Goal: Transaction & Acquisition: Subscribe to service/newsletter

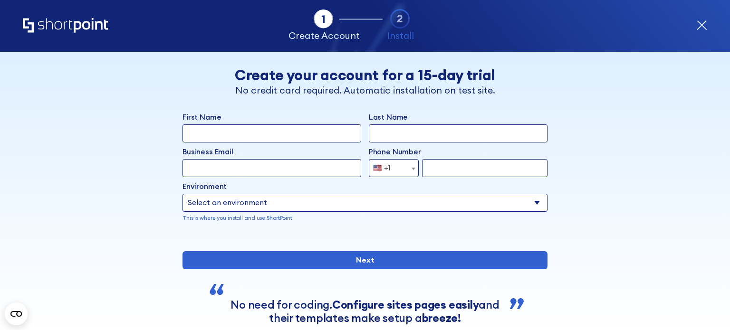
click at [319, 134] on input "First Name" at bounding box center [272, 134] width 179 height 18
click at [230, 129] on input "First Name" at bounding box center [272, 134] width 179 height 18
type input "Marcello"
type input "Alvarado"
type input "malvara1@socalgas.com"
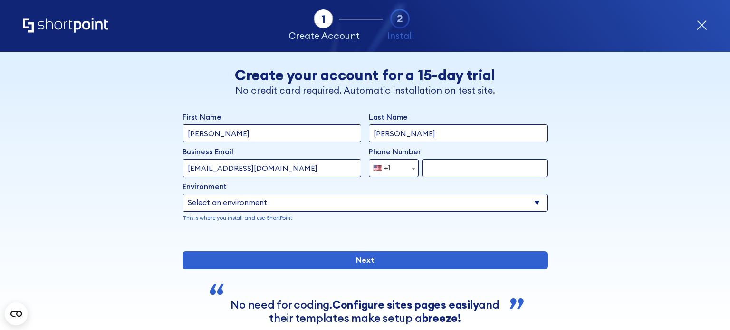
click at [441, 177] on input "form" at bounding box center [484, 168] width 125 height 18
type input "9098430960"
click at [365, 205] on select "Select an environment Microsoft 365 SharePoint Online SharePoint Subscription E…" at bounding box center [365, 203] width 365 height 18
select select "SharePoint Online"
click at [183, 194] on select "Select an environment Microsoft 365 SharePoint Online SharePoint Subscription E…" at bounding box center [365, 203] width 365 height 18
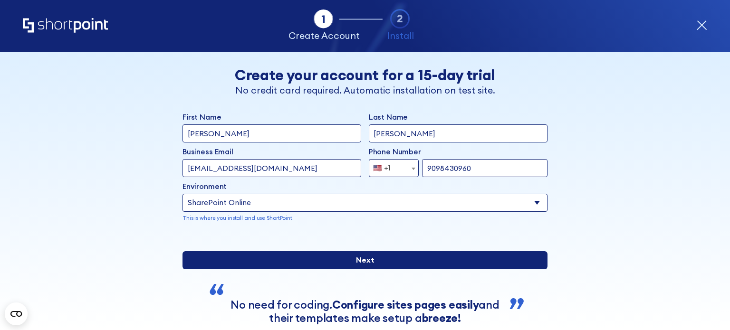
click at [366, 270] on input "Next" at bounding box center [365, 260] width 365 height 18
